Goal: Find specific page/section: Find specific page/section

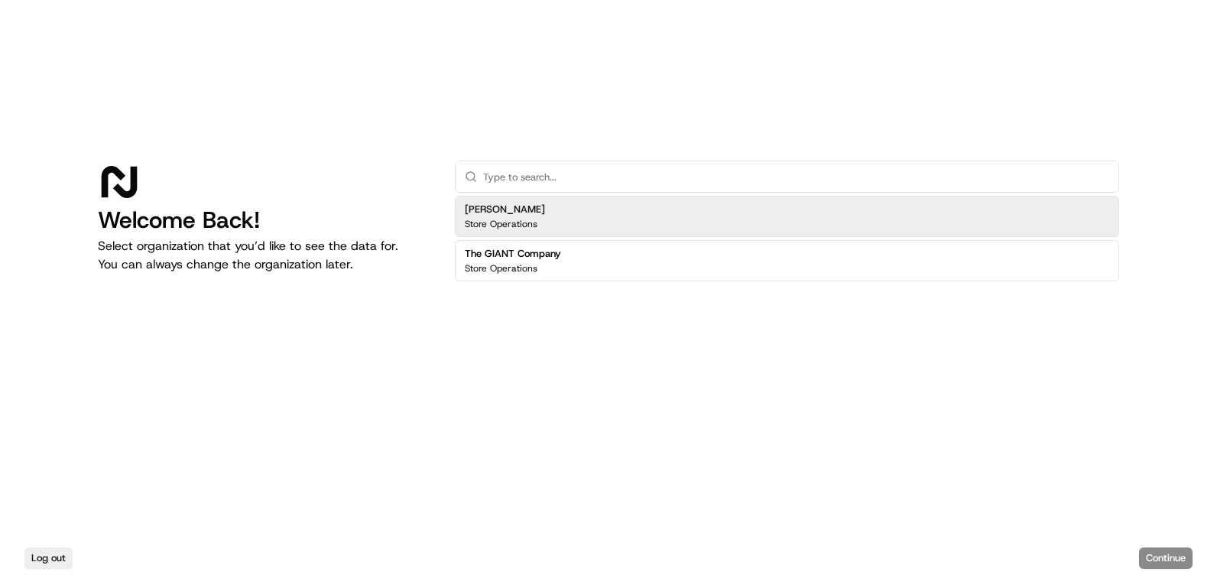
click at [553, 247] on h2 "The GIANT Company" at bounding box center [513, 254] width 96 height 14
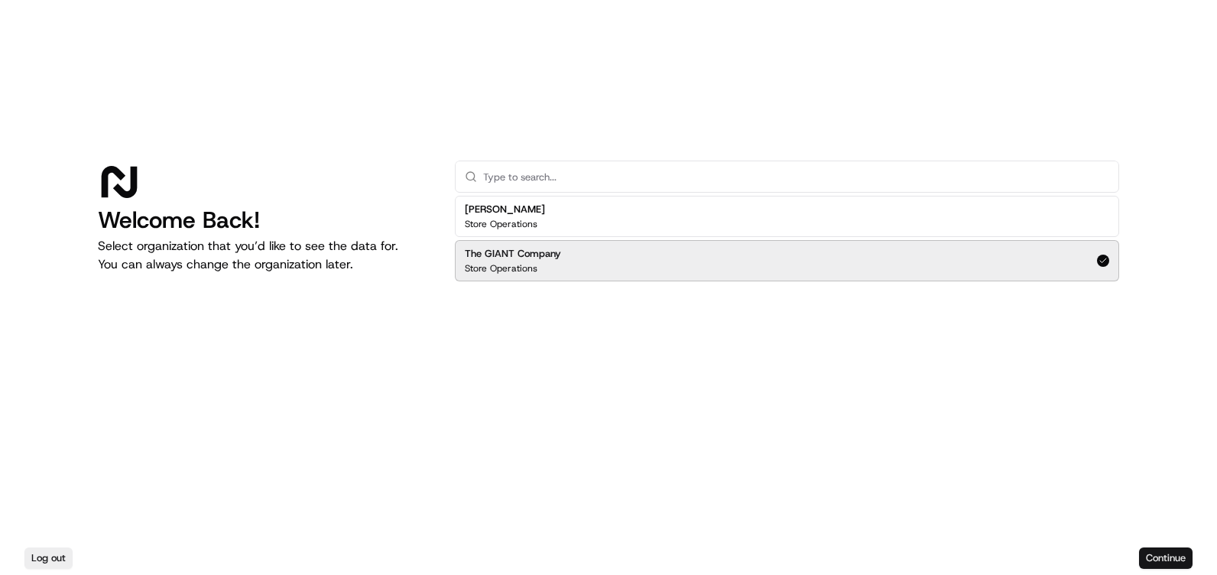
click at [1179, 557] on button "Continue" at bounding box center [1166, 557] width 54 height 21
